Goal: Navigation & Orientation: Understand site structure

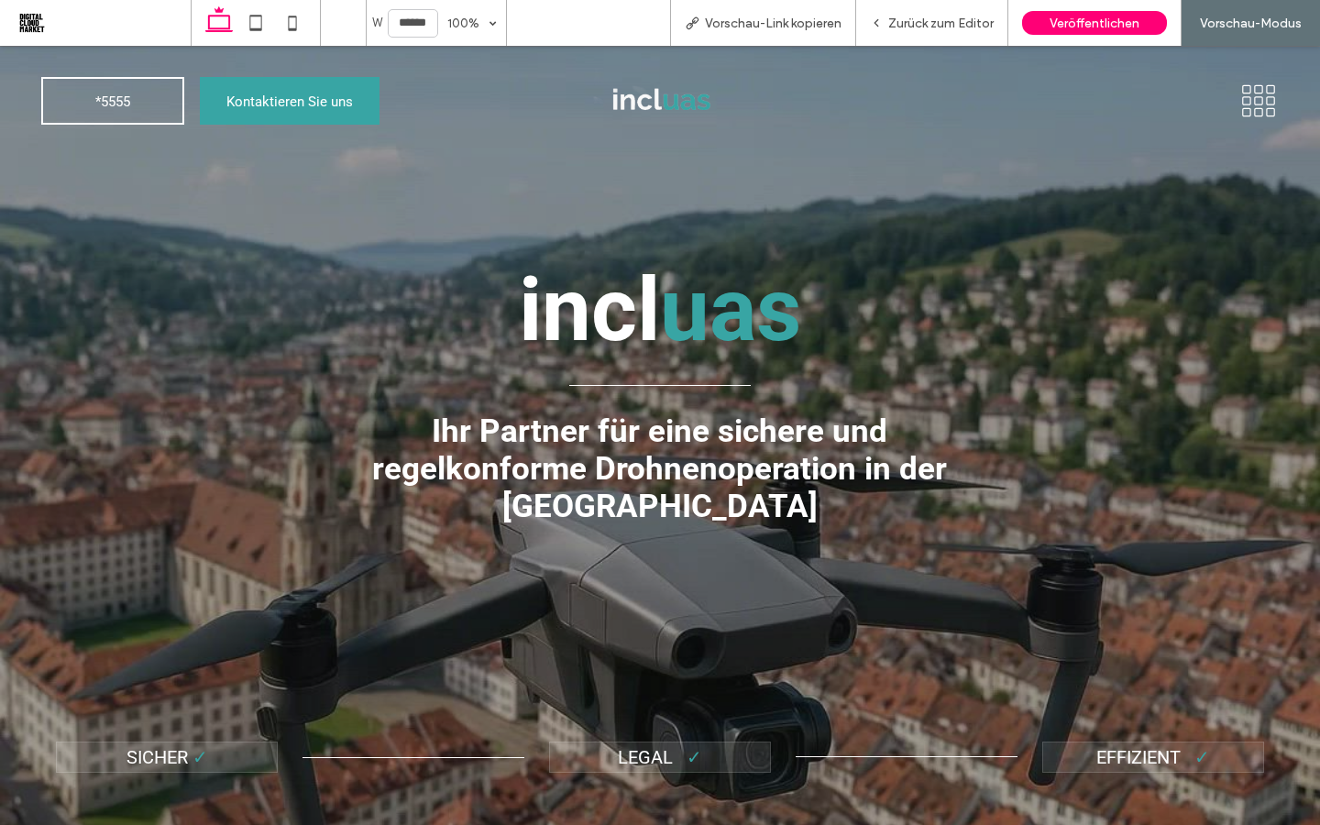
click at [664, 102] on img at bounding box center [659, 101] width 133 height 80
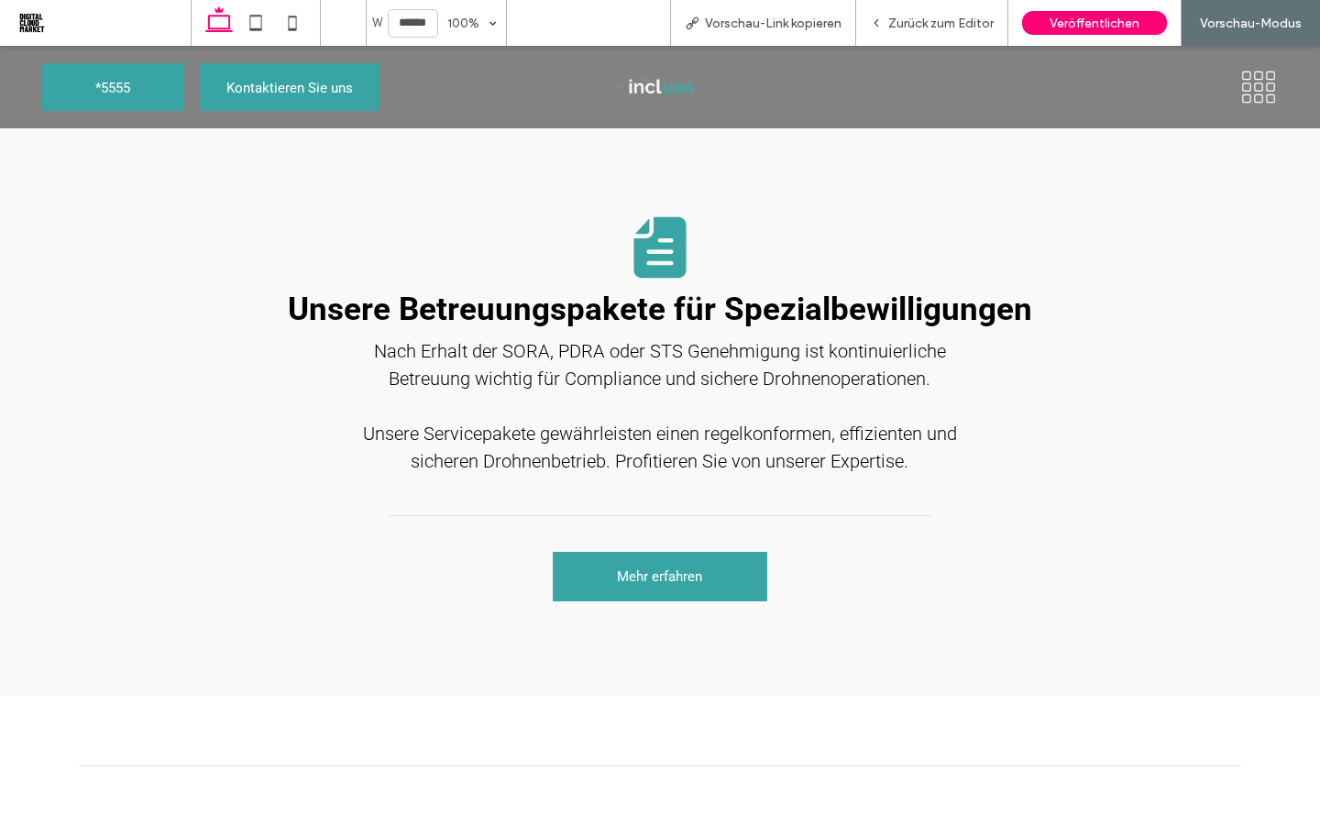
scroll to position [2434, 0]
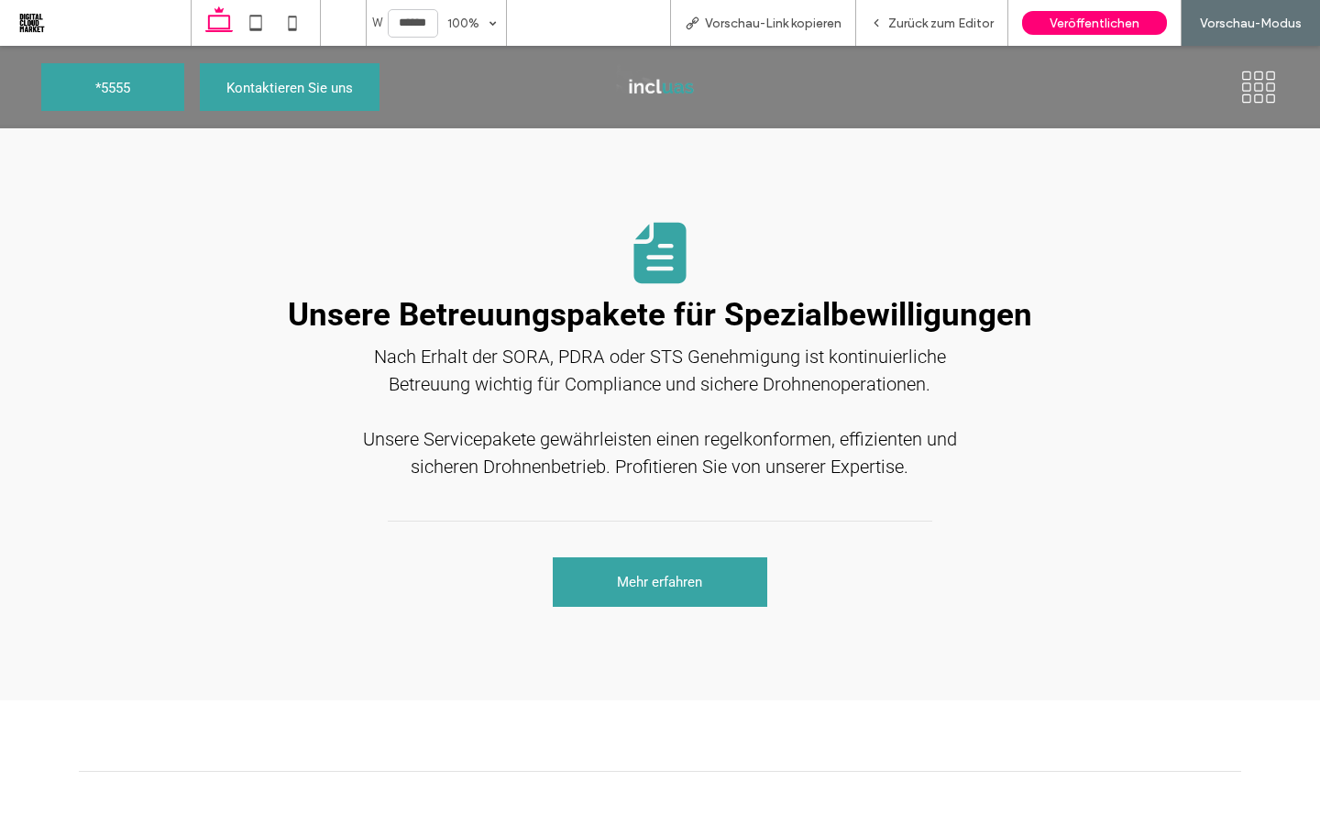
click at [1254, 88] on icon at bounding box center [1258, 87] width 9 height 9
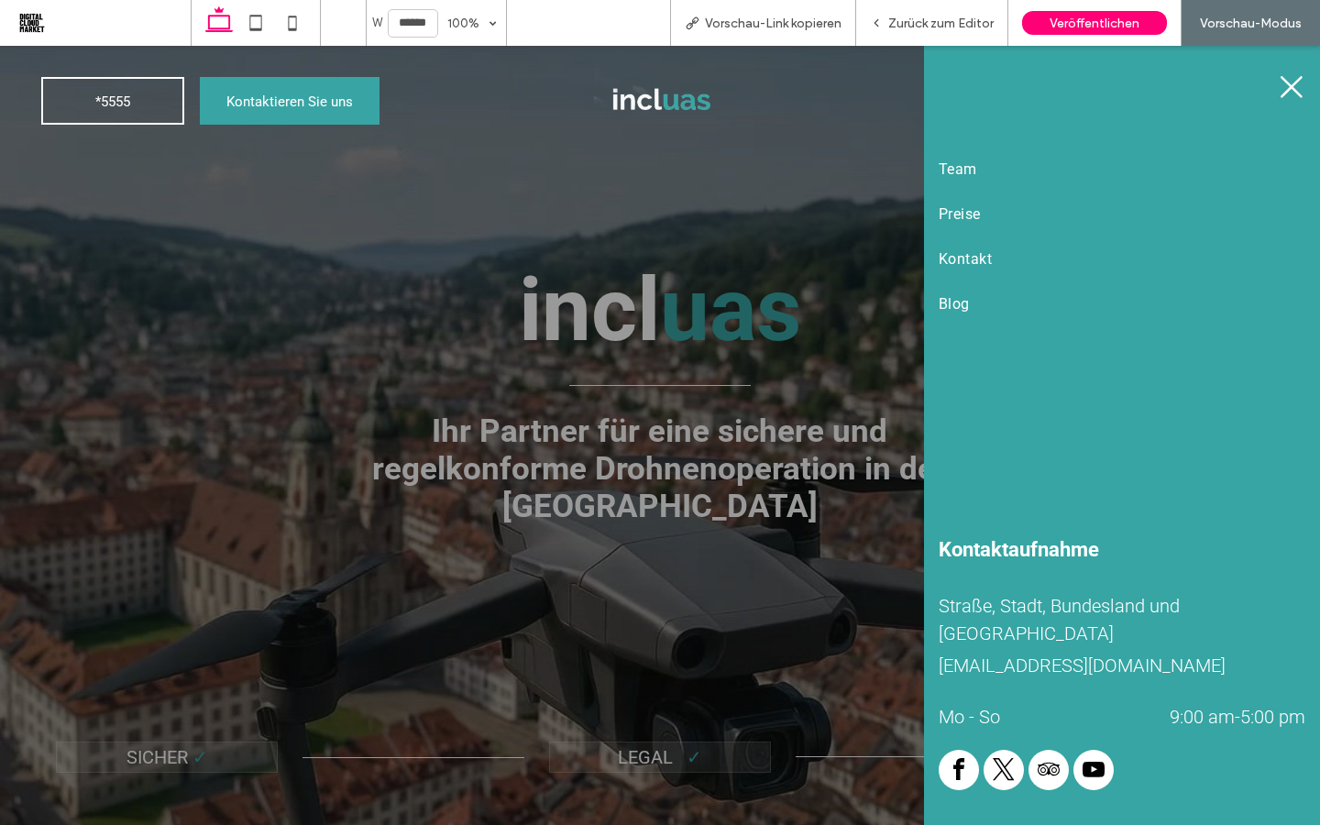
scroll to position [0, 0]
click at [957, 163] on span "Team" at bounding box center [958, 168] width 39 height 17
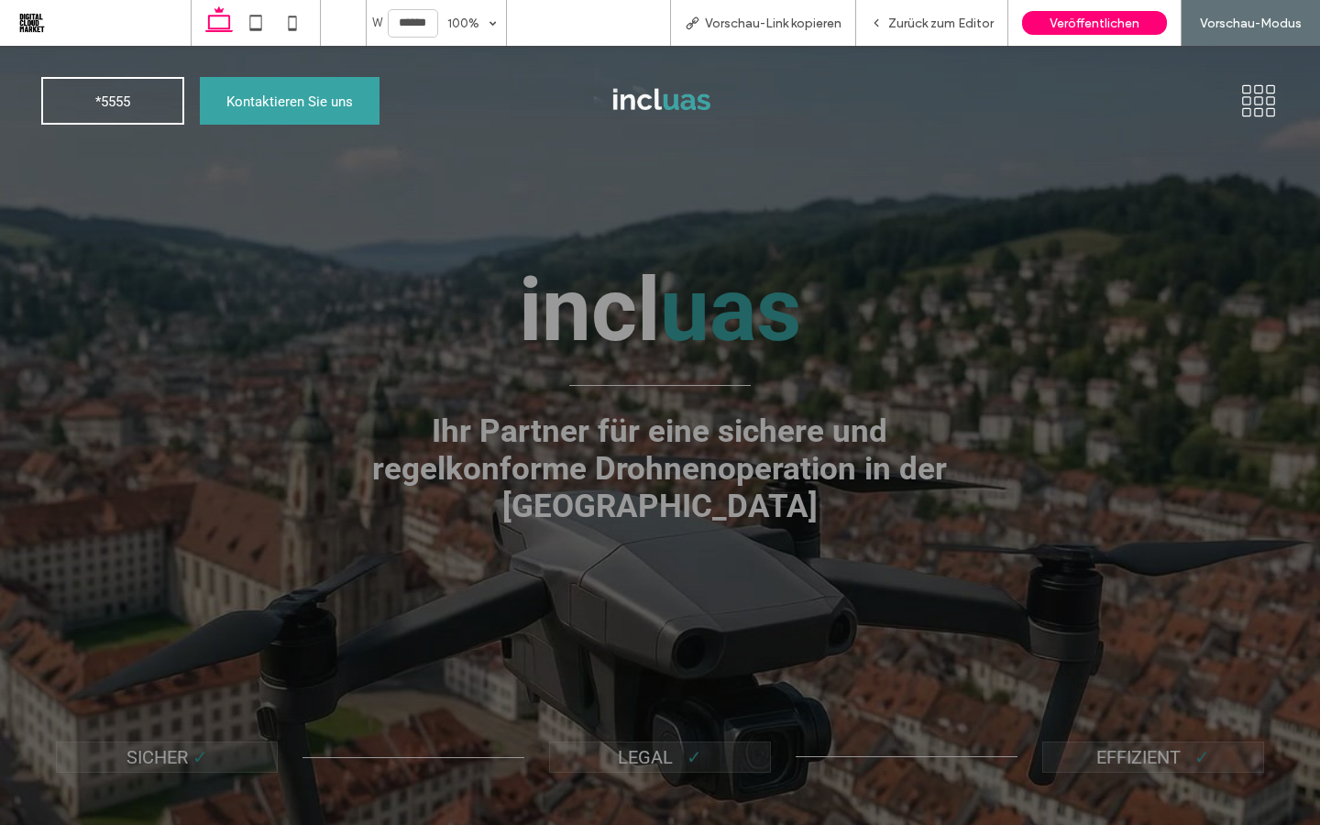
scroll to position [2434, 0]
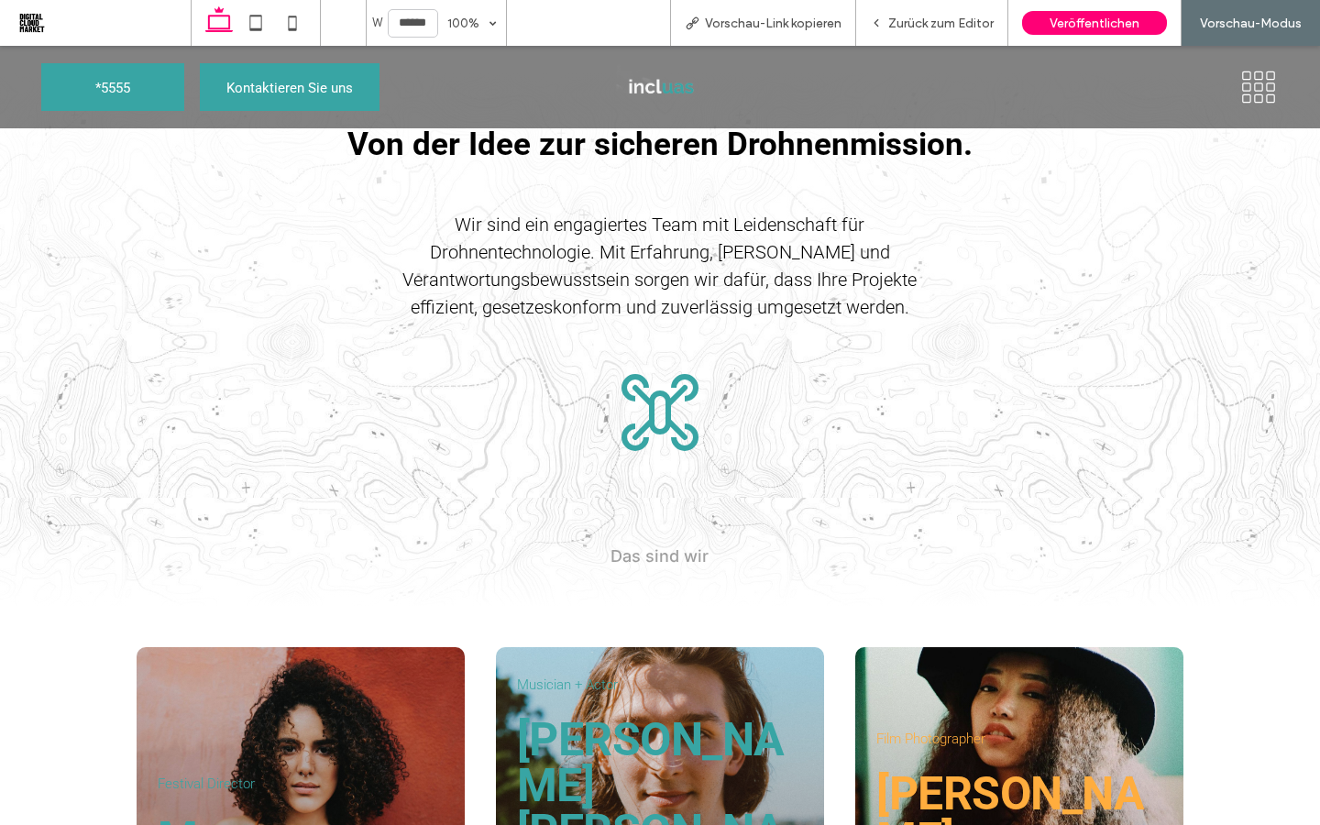
scroll to position [557, 0]
click at [1245, 93] on icon at bounding box center [1259, 87] width 40 height 35
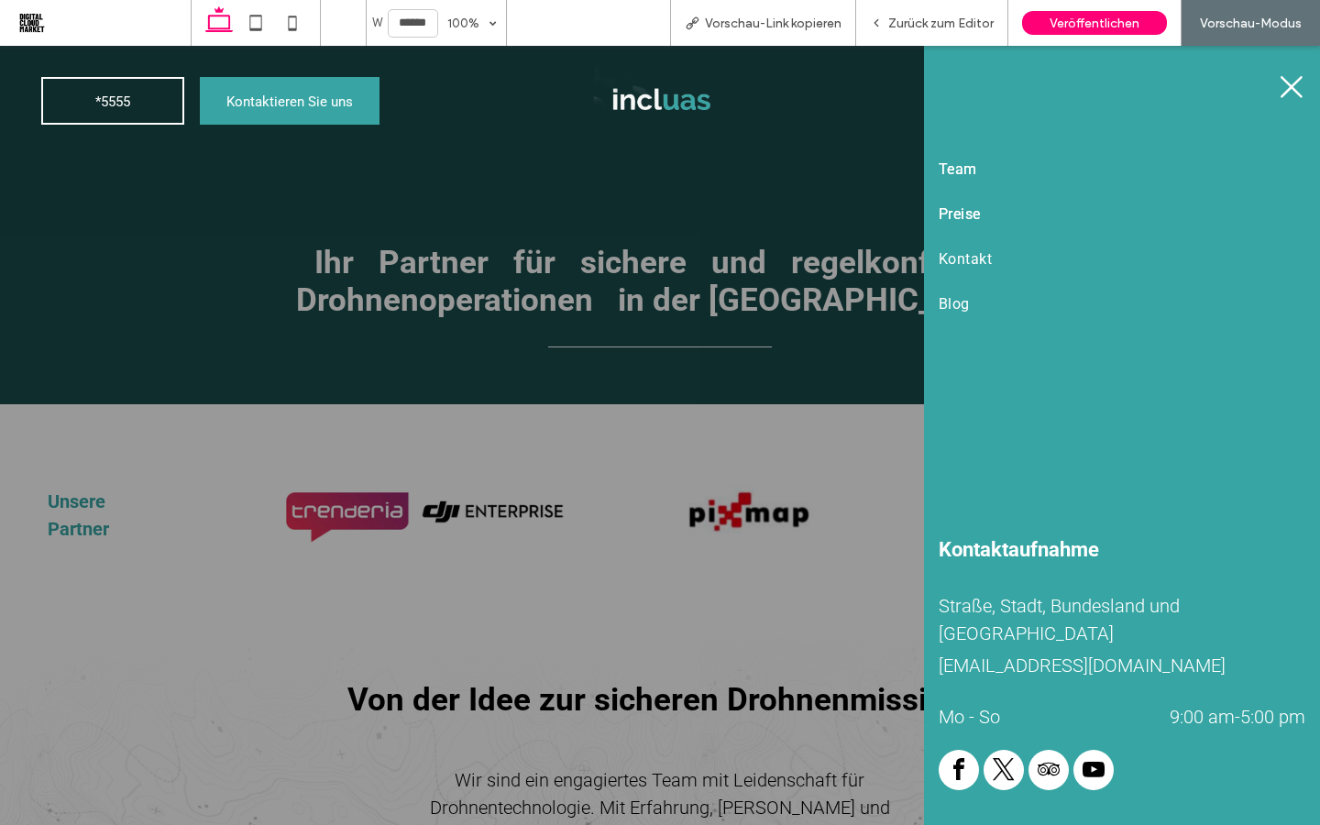
click at [967, 215] on span "Preise" at bounding box center [960, 213] width 42 height 17
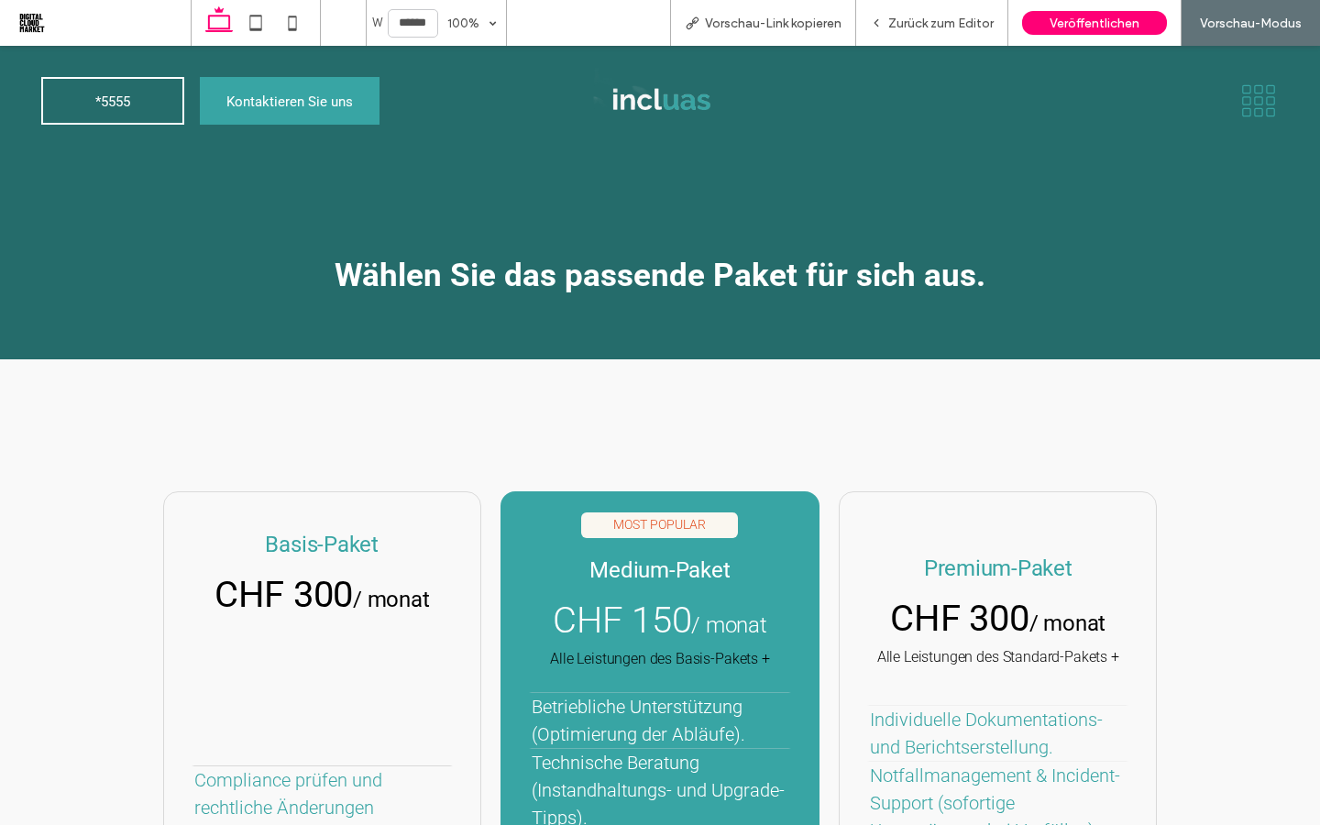
click at [1249, 116] on icon at bounding box center [1246, 111] width 9 height 9
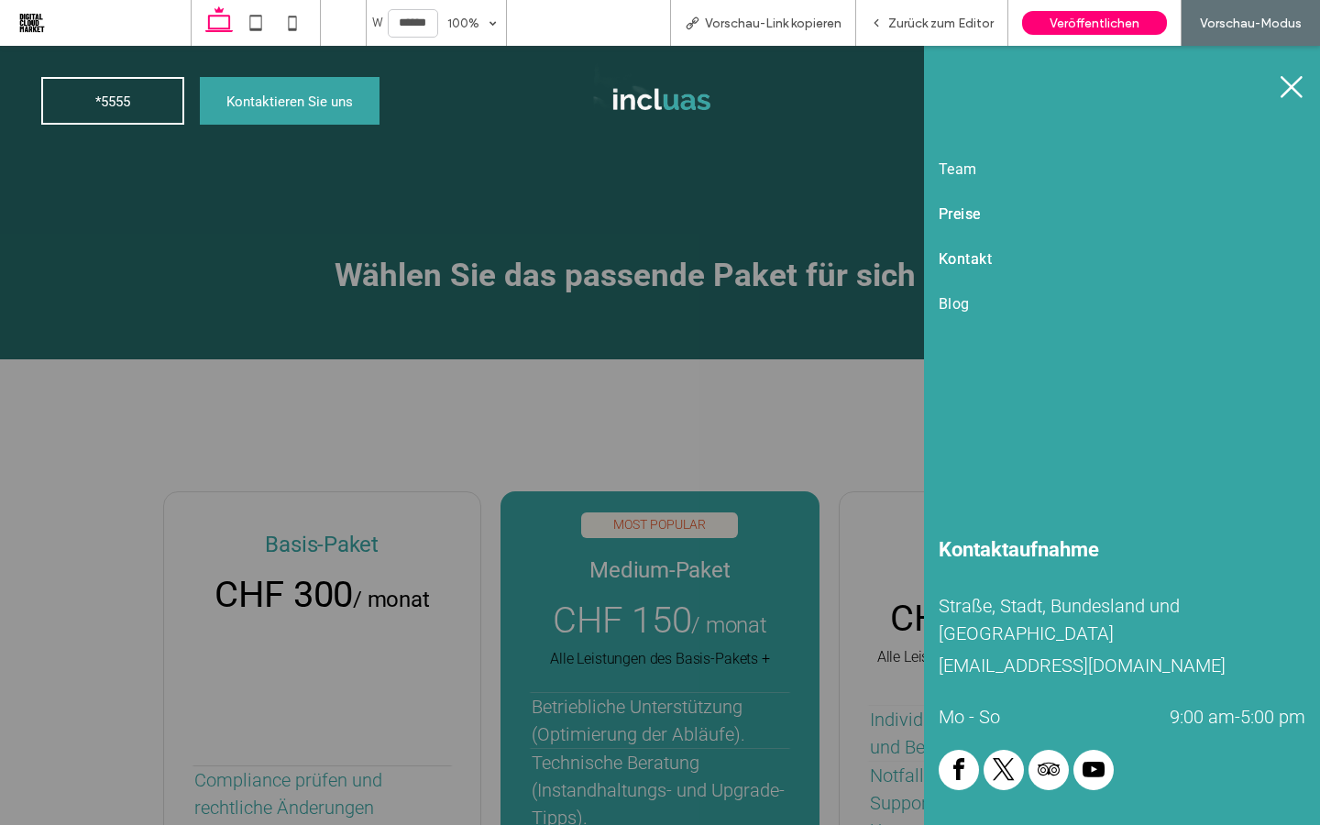
click at [976, 255] on span "Kontakt" at bounding box center [965, 258] width 53 height 17
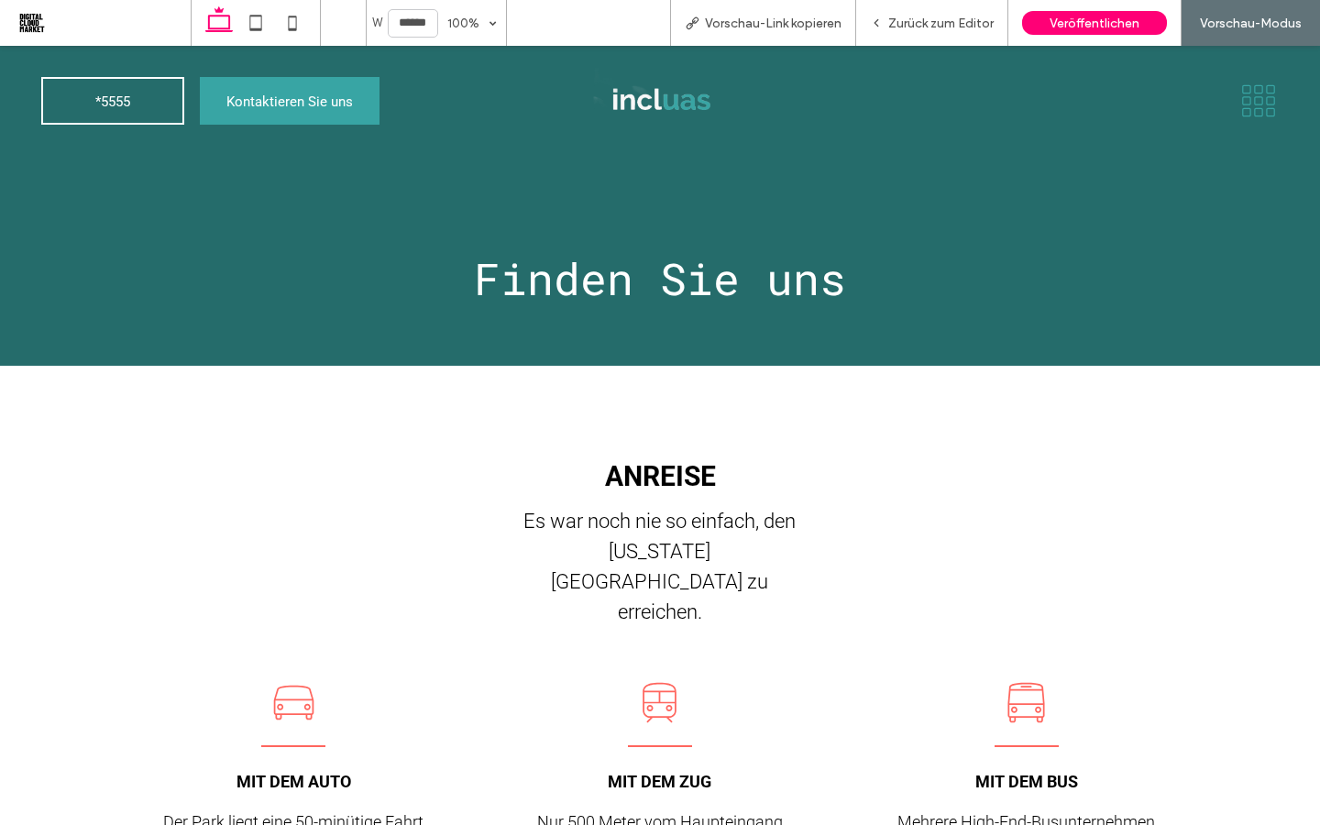
click at [1260, 110] on icon at bounding box center [1259, 100] width 40 height 35
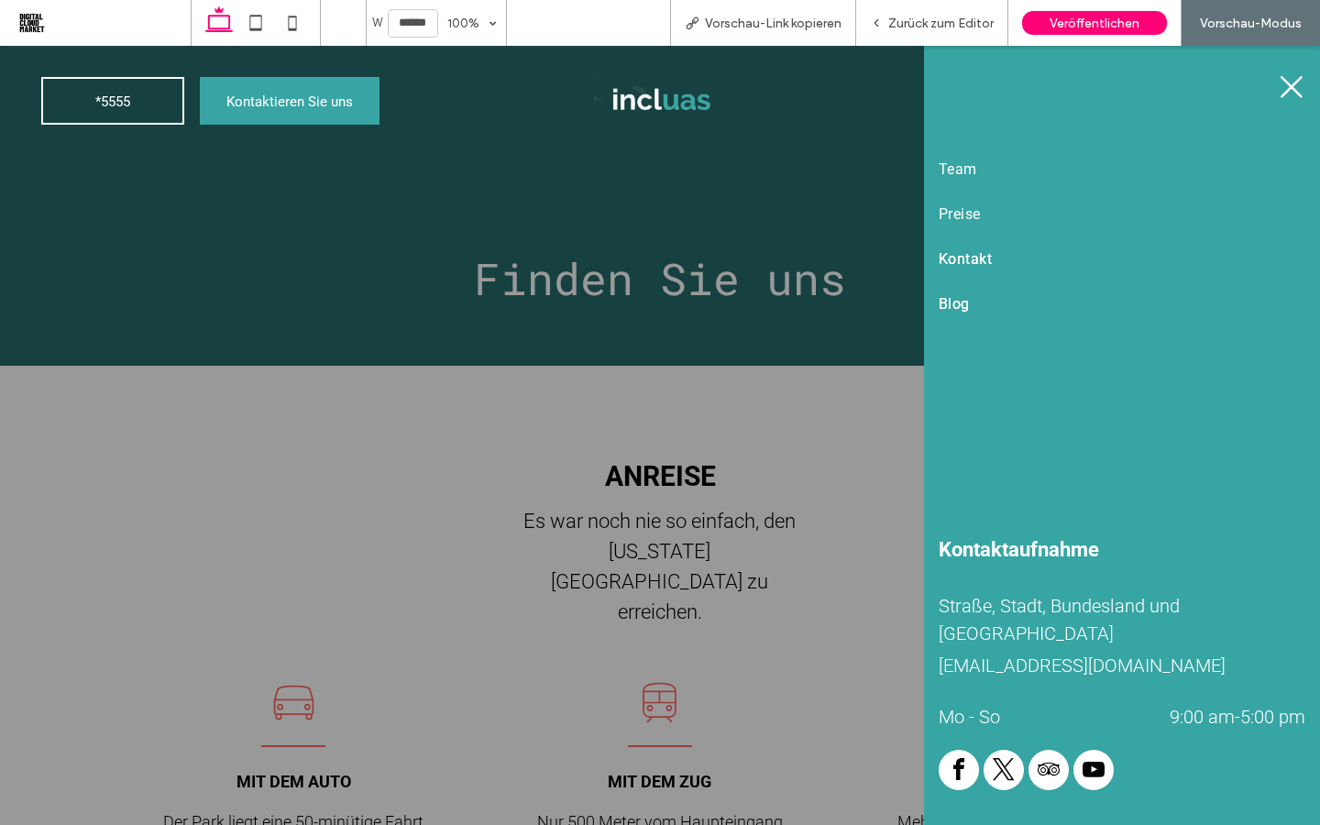
click at [962, 306] on span "Blog" at bounding box center [954, 303] width 31 height 17
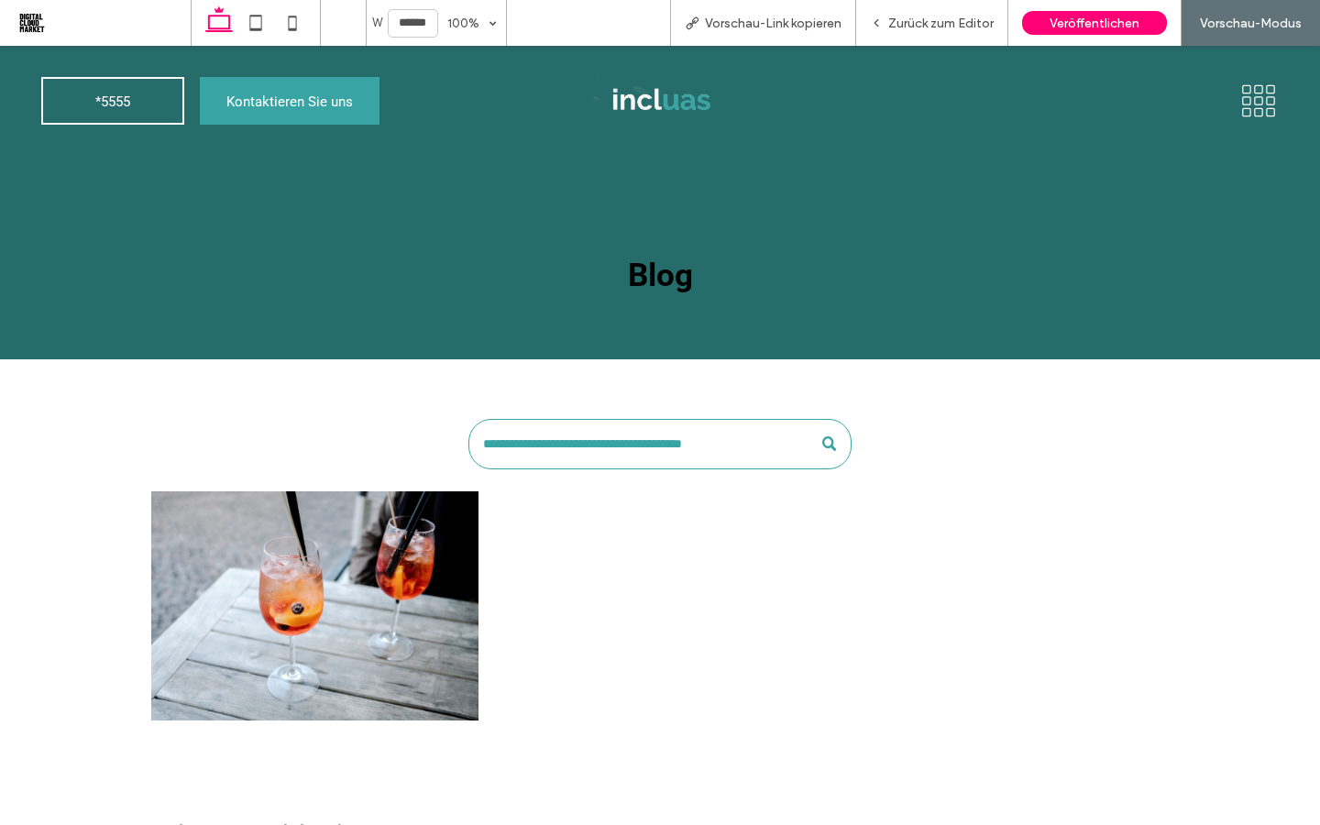
click at [657, 85] on img at bounding box center [659, 101] width 133 height 80
click at [656, 102] on div "W ****** 100% Vorschau-Link kopieren Zurück zum Editor Veröffentlichen Vorschau…" at bounding box center [660, 412] width 1320 height 825
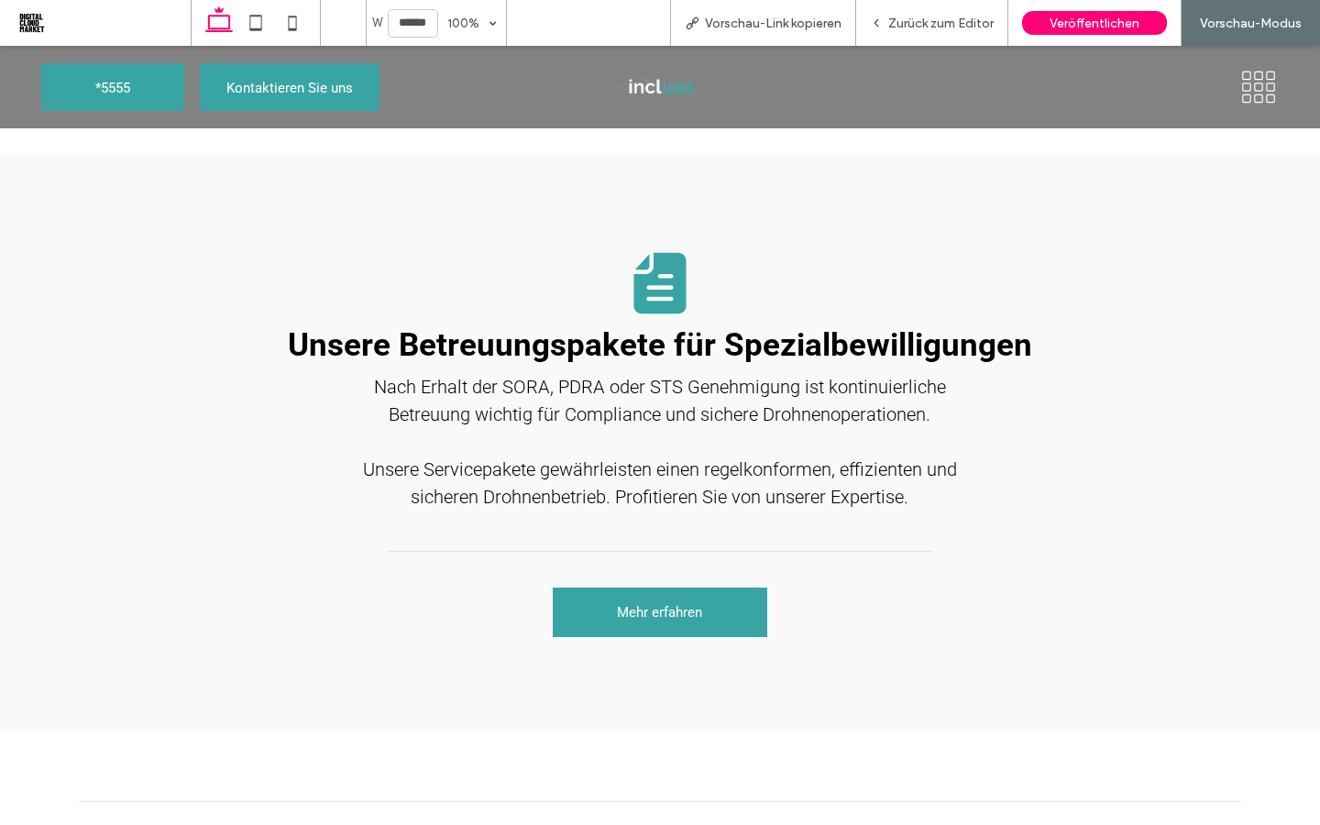
scroll to position [2409, 0]
